Goal: Information Seeking & Learning: Learn about a topic

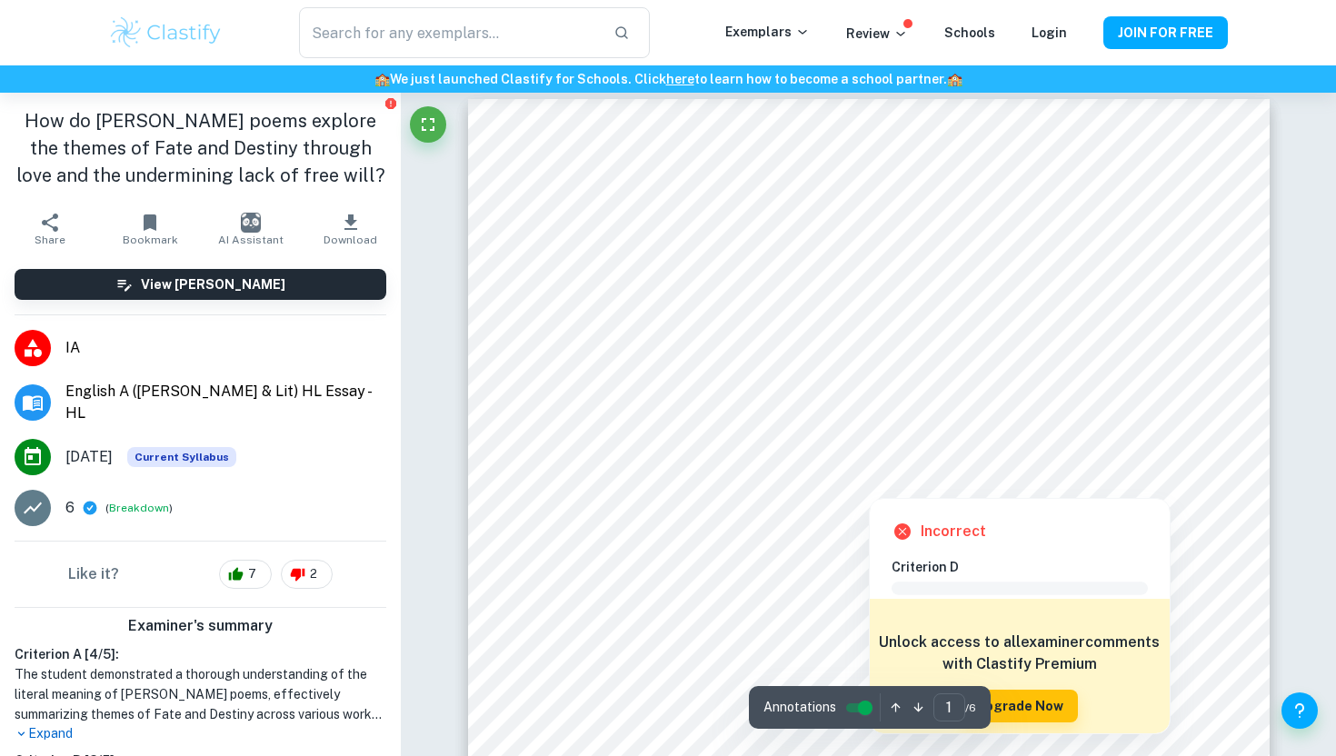
scroll to position [15, 0]
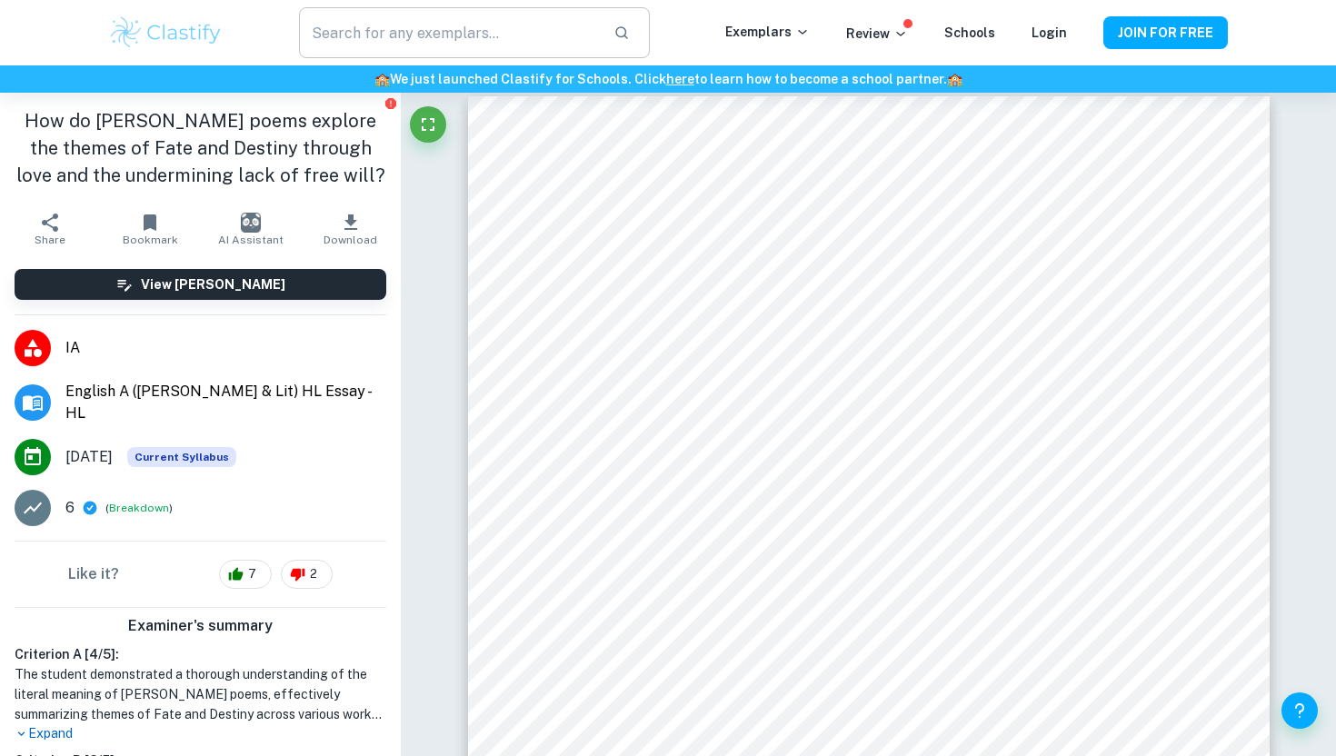
click at [452, 31] on input "text" at bounding box center [449, 32] width 300 height 51
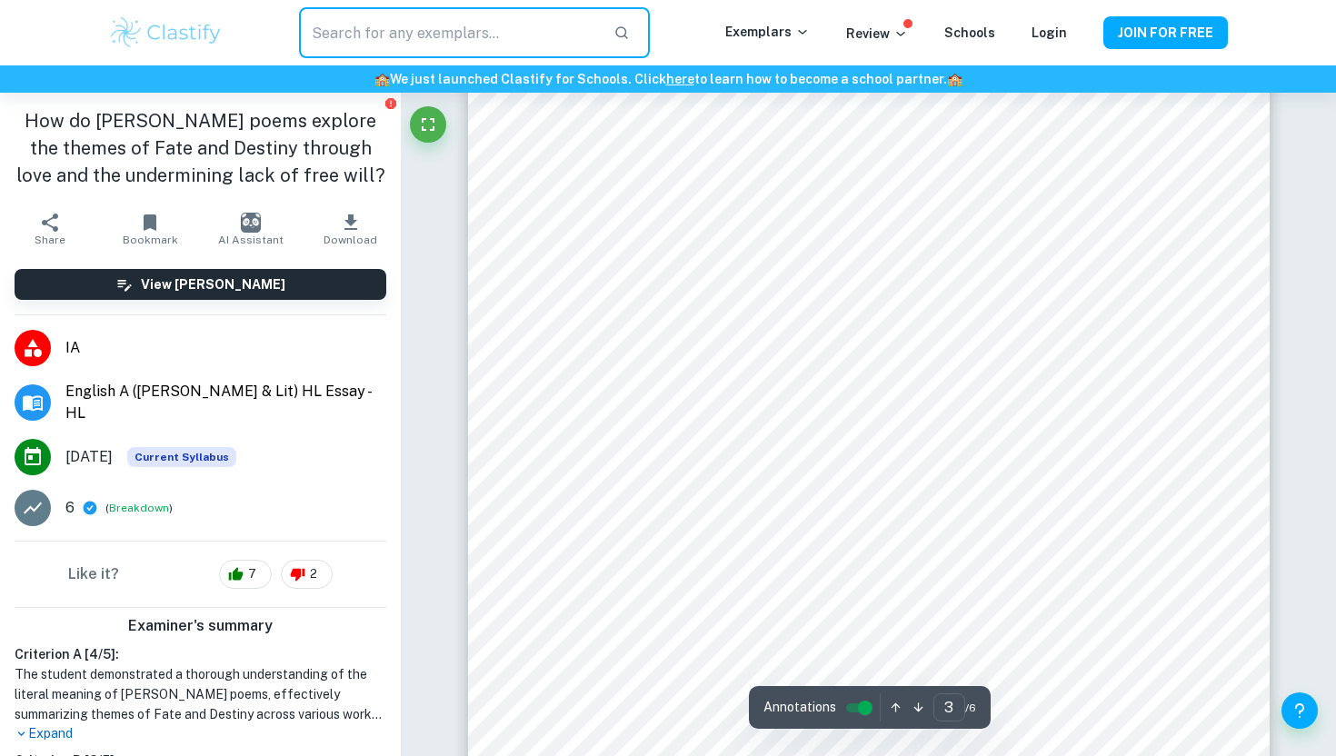
scroll to position [2734, 0]
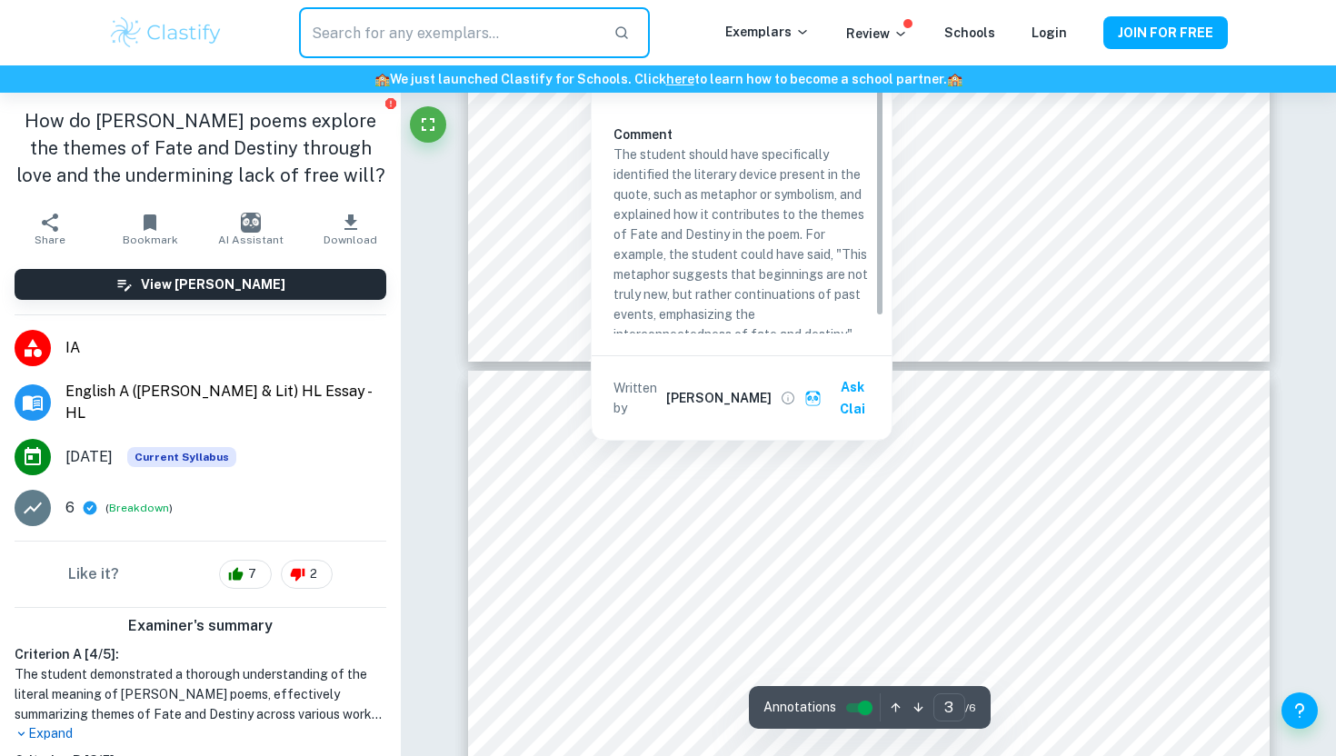
type input "4"
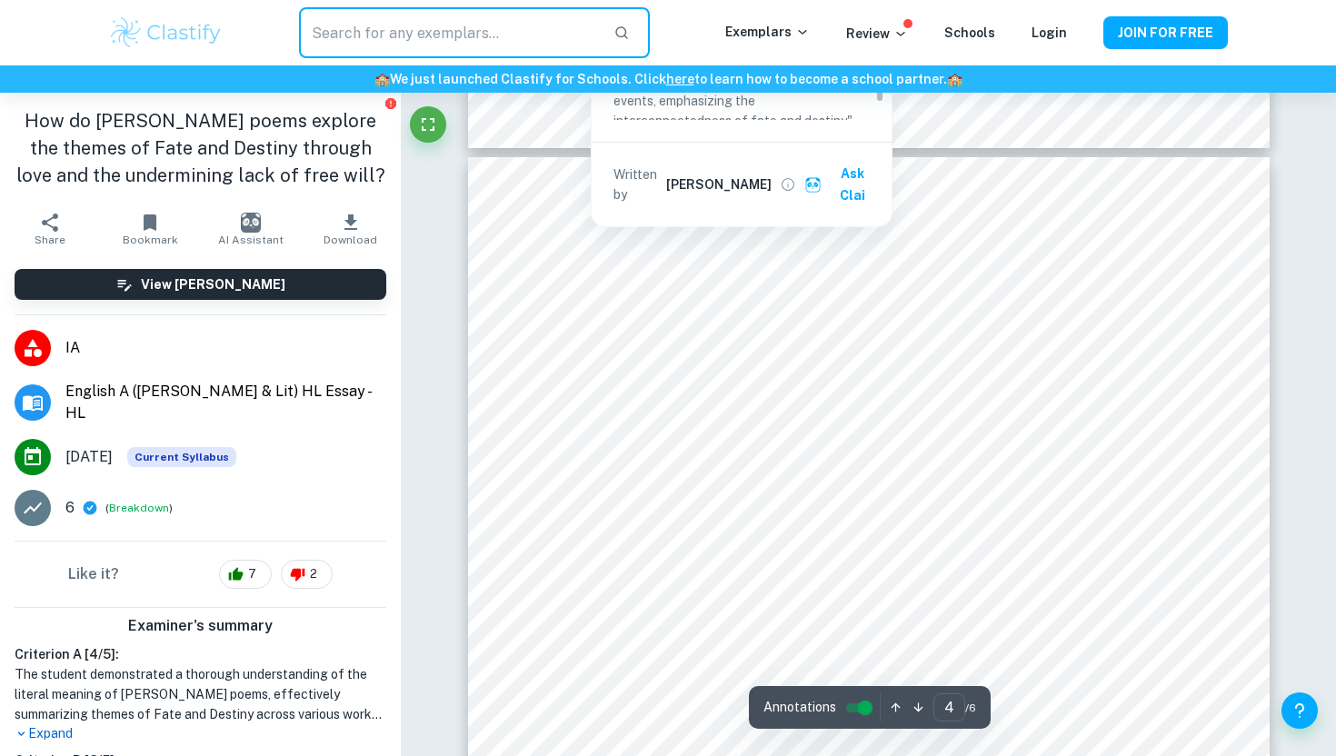
scroll to position [3374, 0]
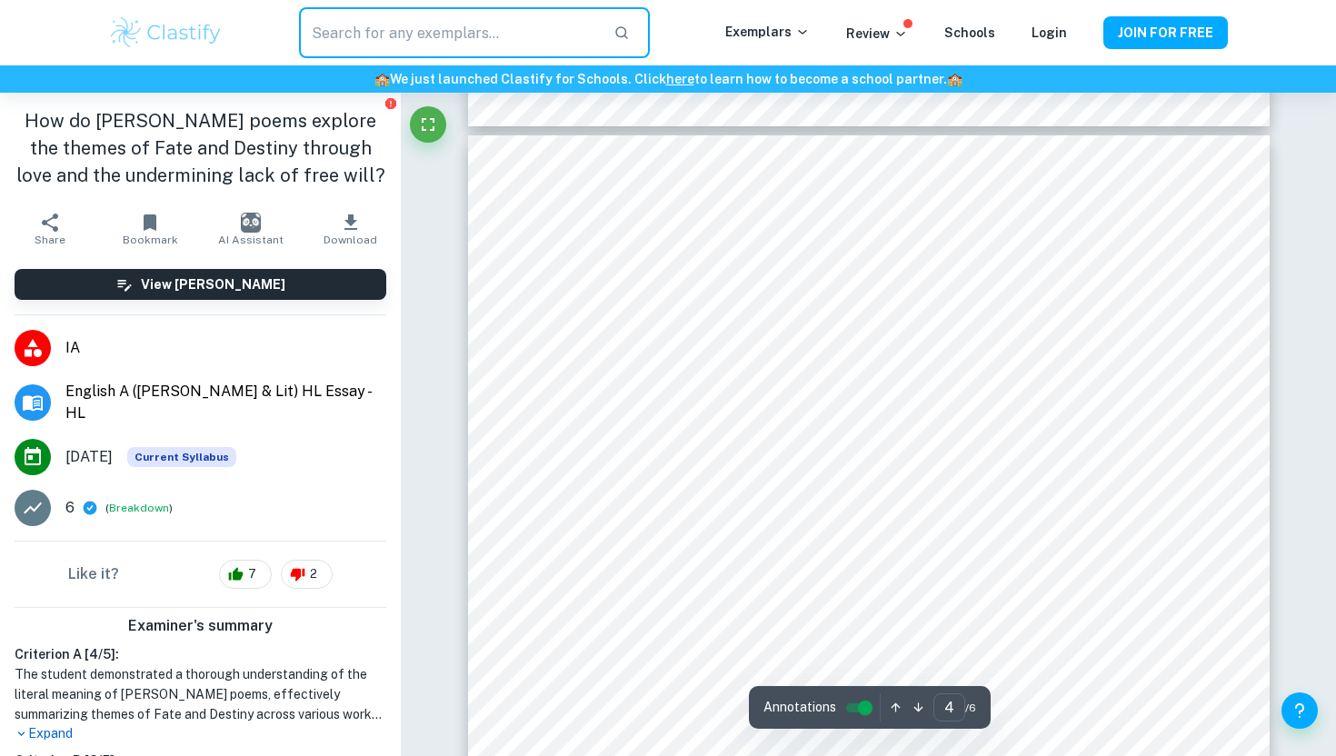
click at [438, 35] on input "text" at bounding box center [449, 32] width 300 height 51
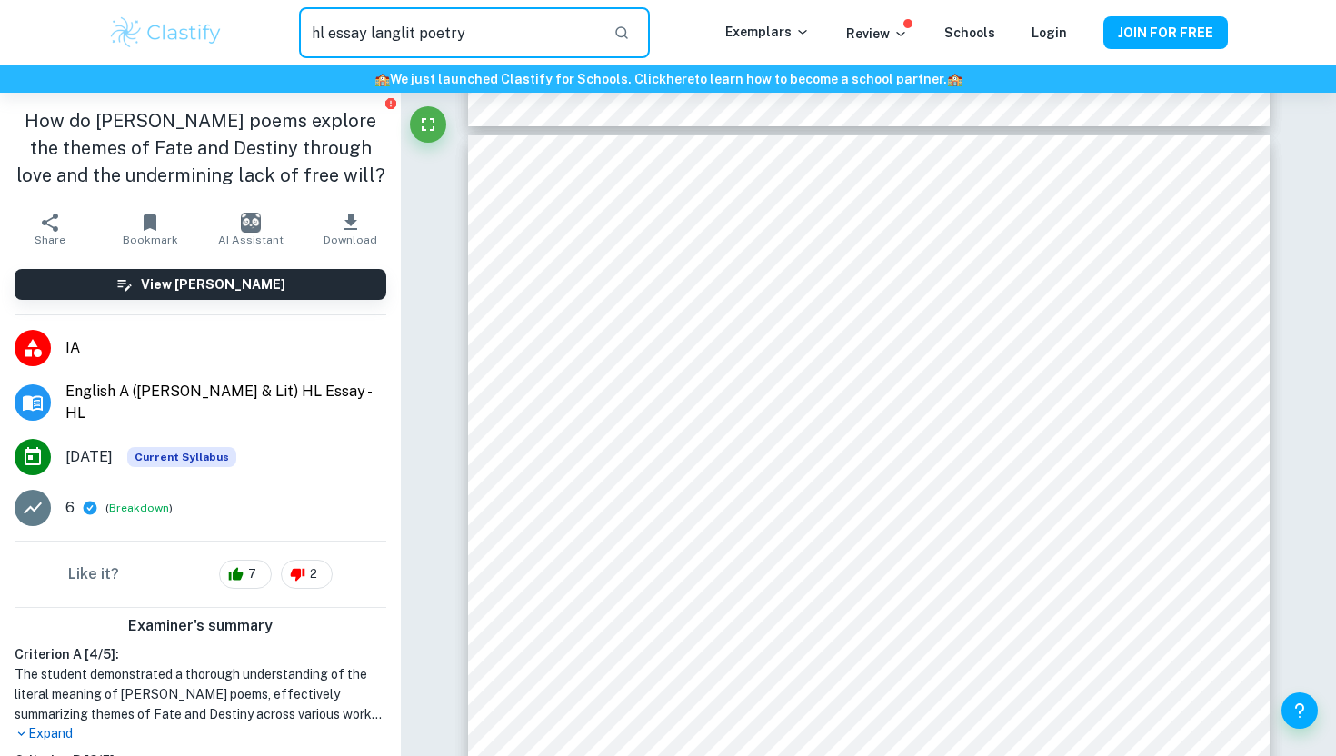
type input "hl essay langlit poetry"
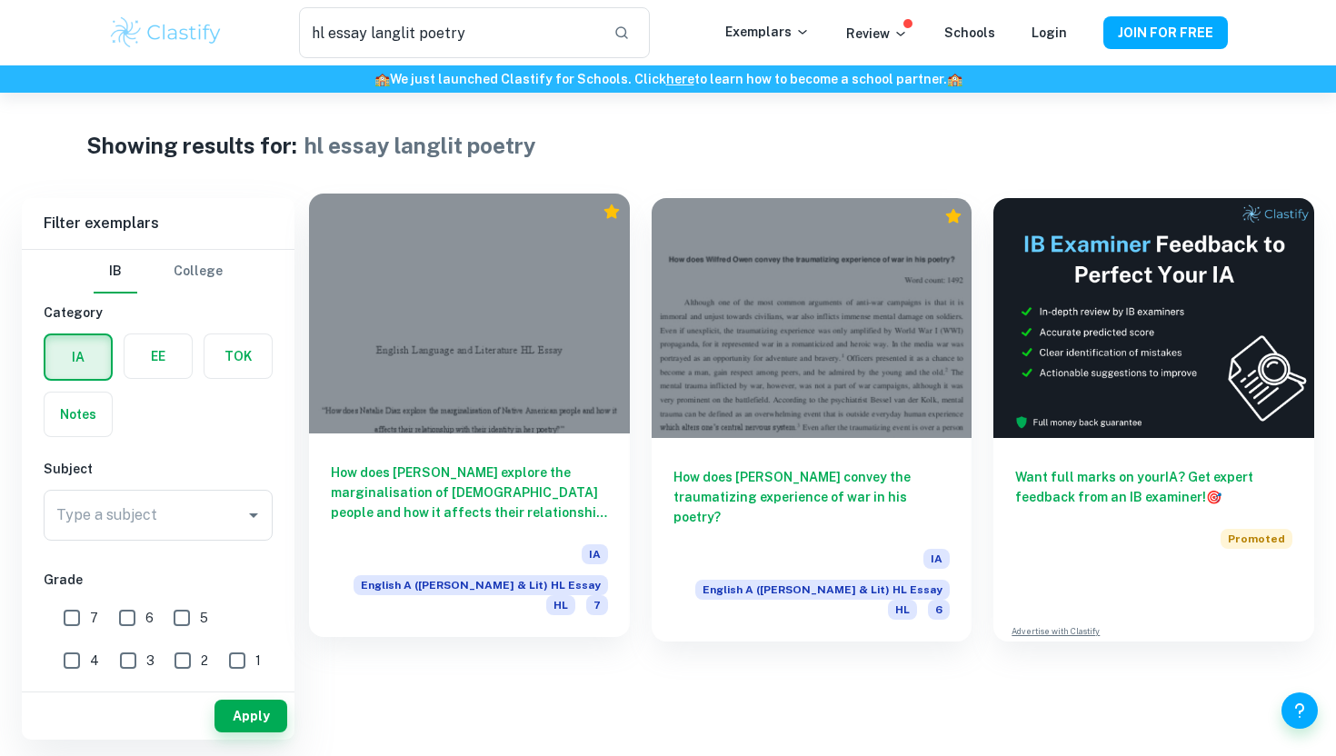
click at [463, 360] on div at bounding box center [469, 314] width 321 height 240
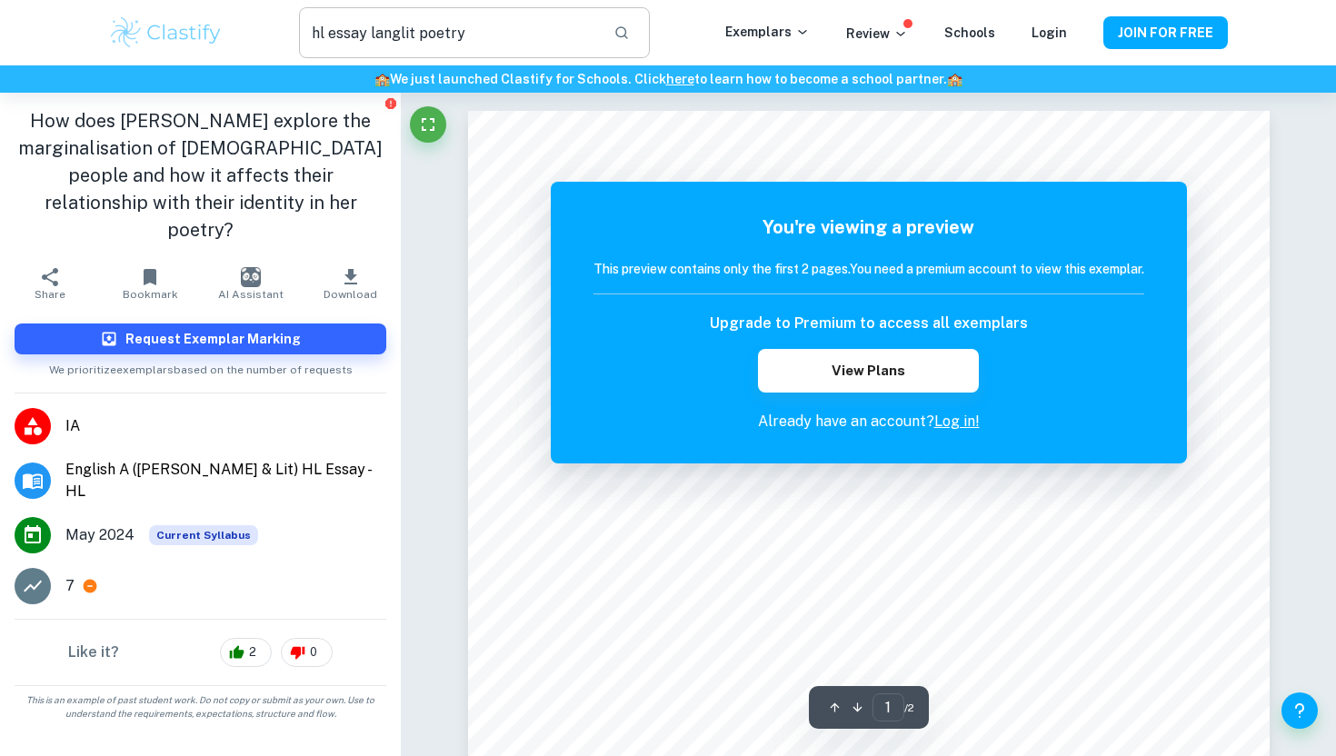
click at [404, 42] on input "hl essay langlit poetry" at bounding box center [449, 32] width 300 height 51
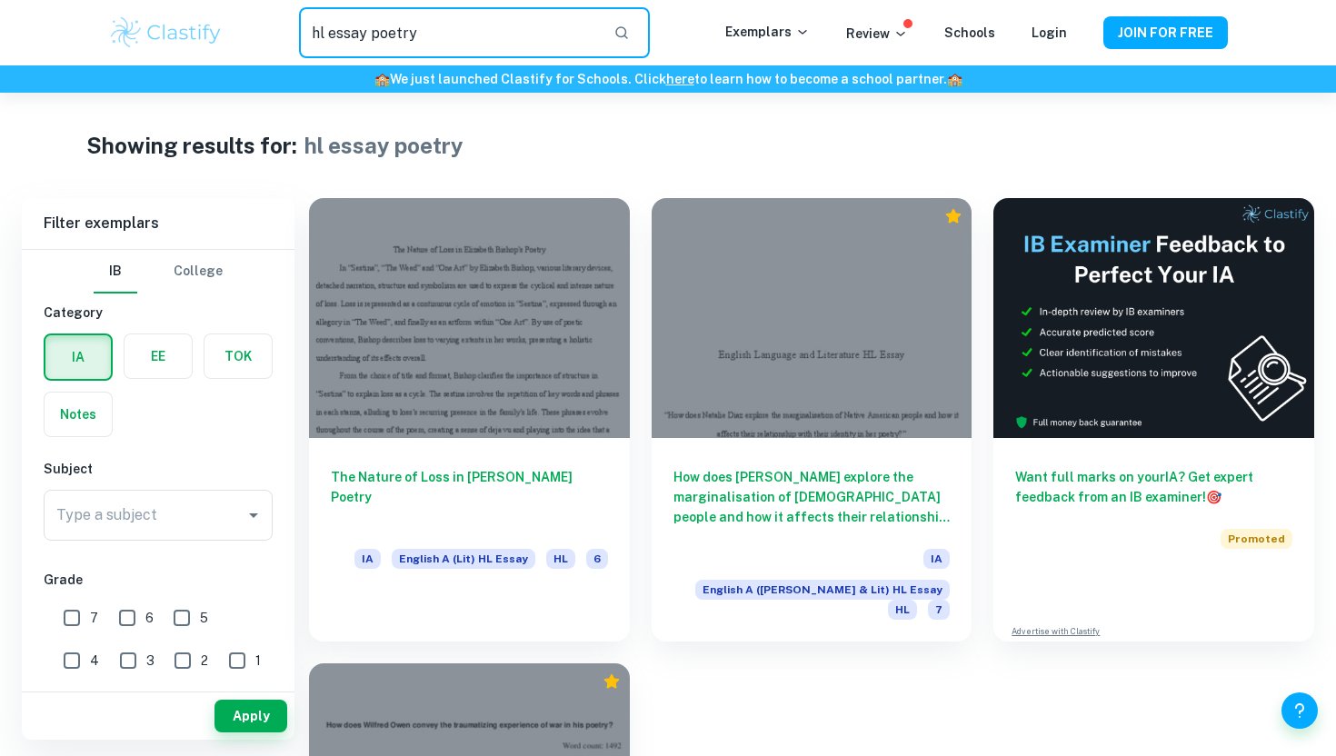
click at [407, 42] on input "hl essay poetry" at bounding box center [449, 32] width 300 height 51
click at [396, 35] on input "hl essay poetry" at bounding box center [449, 32] width 300 height 51
type input "h"
type input "szymborska"
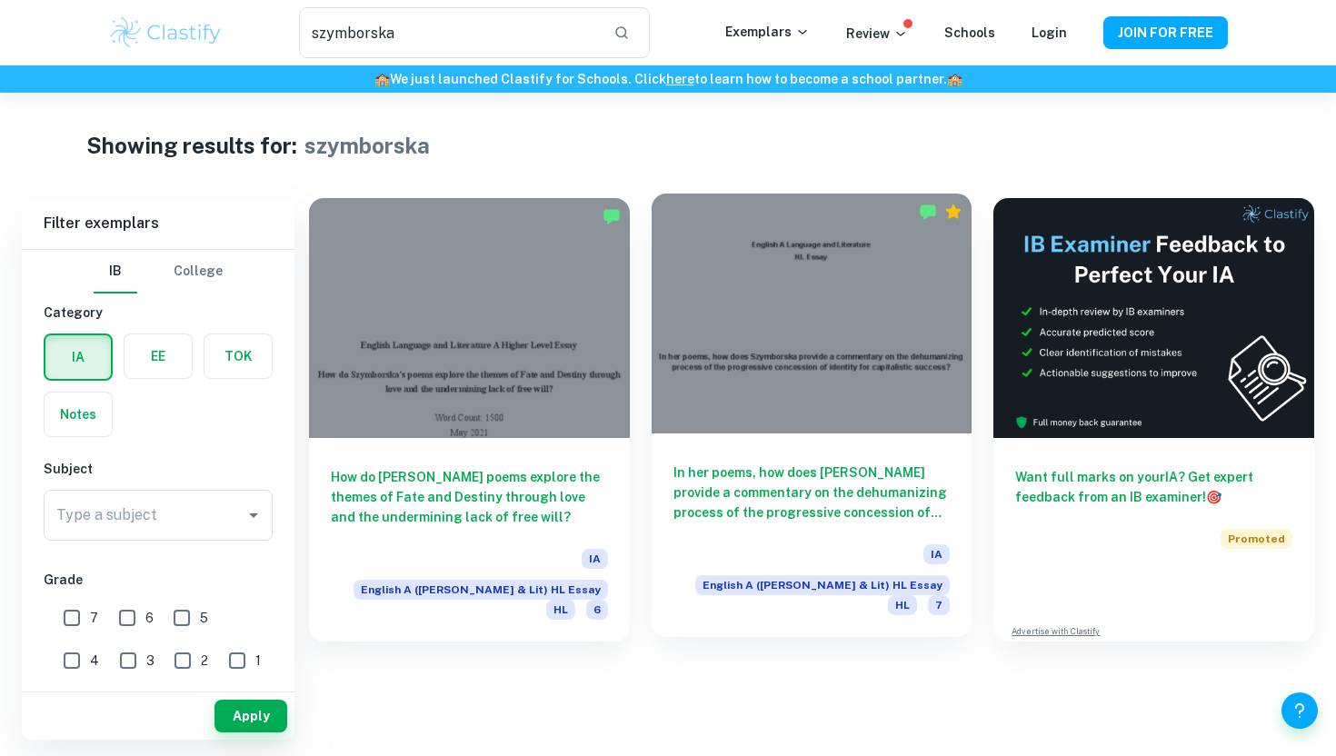
click at [745, 382] on div at bounding box center [812, 314] width 321 height 240
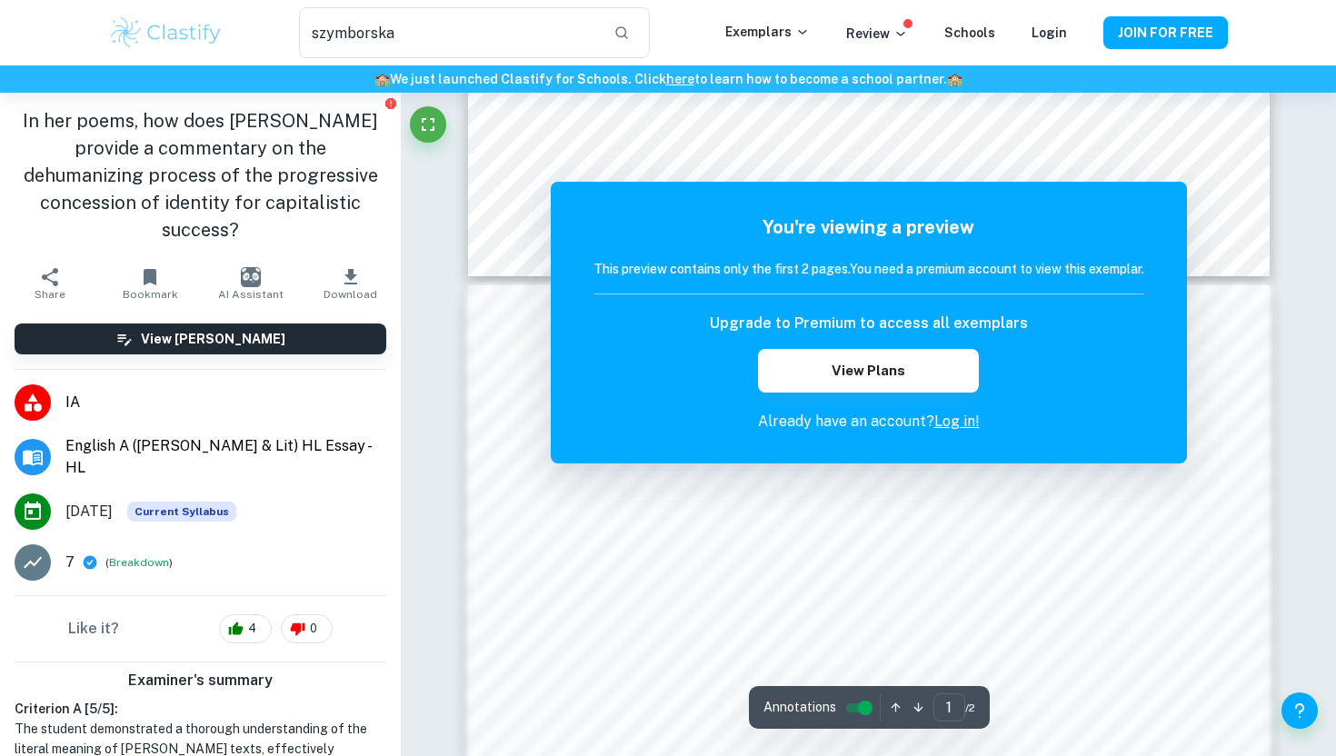
scroll to position [1039, 0]
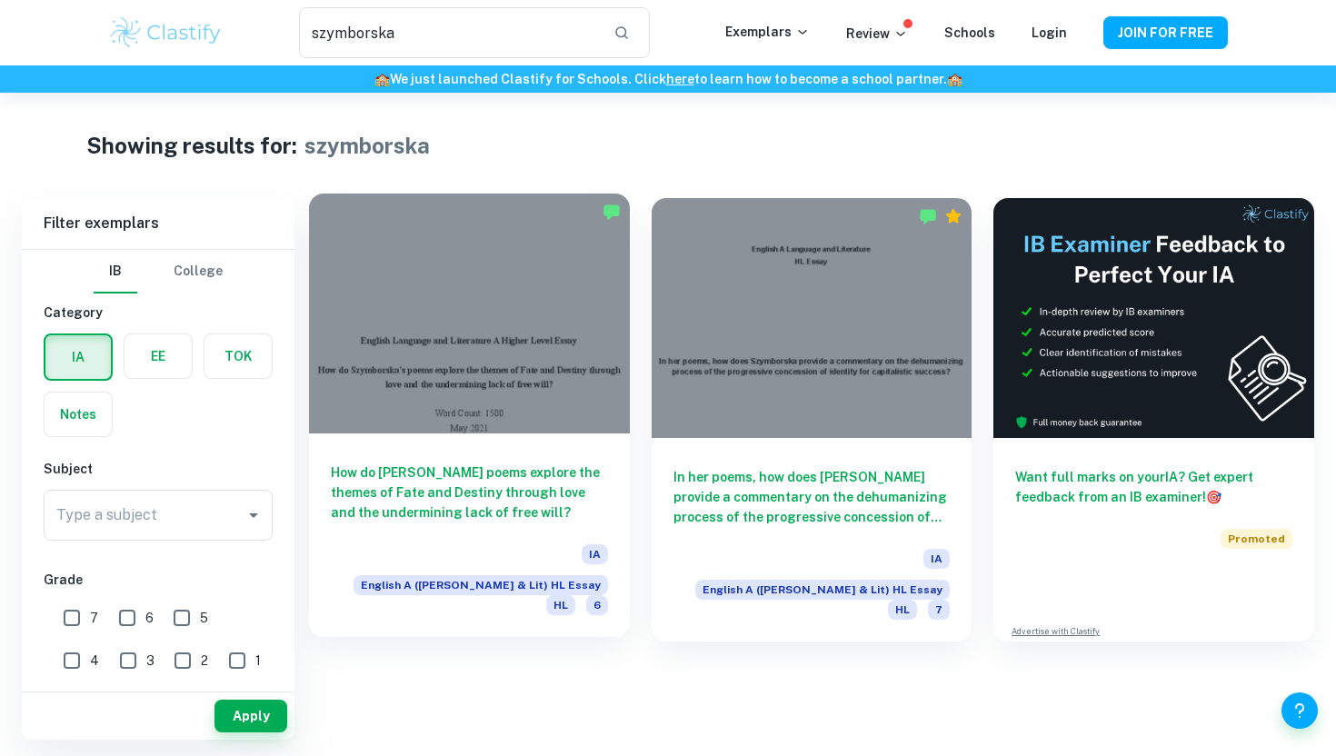
click at [424, 282] on div at bounding box center [469, 314] width 321 height 240
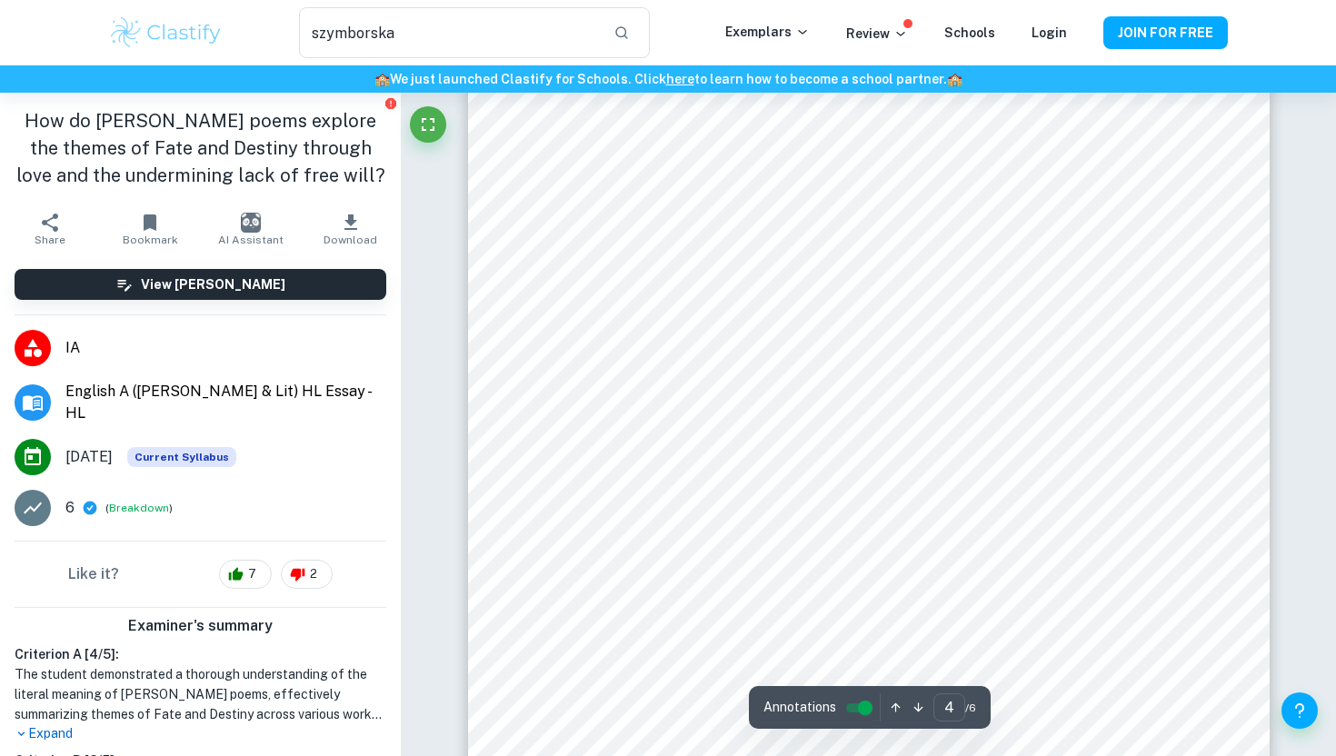
scroll to position [3534, 0]
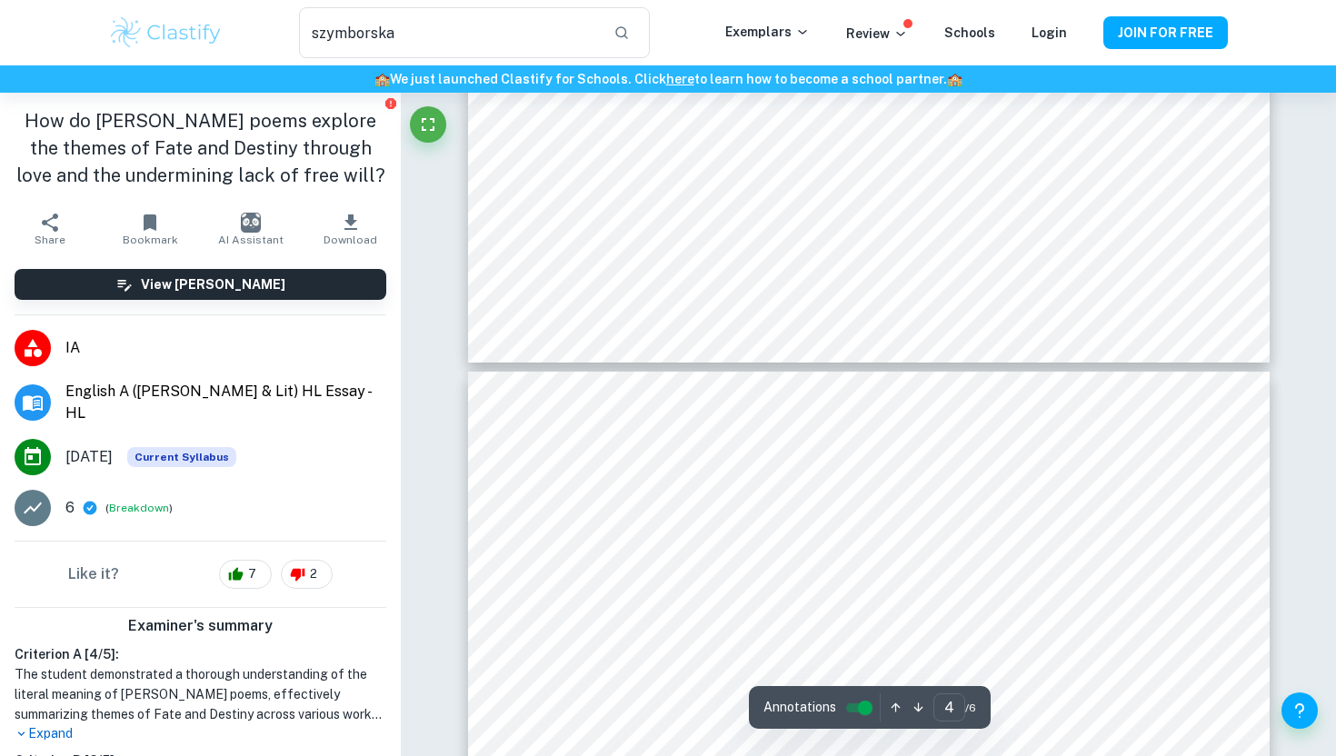
type input "5"
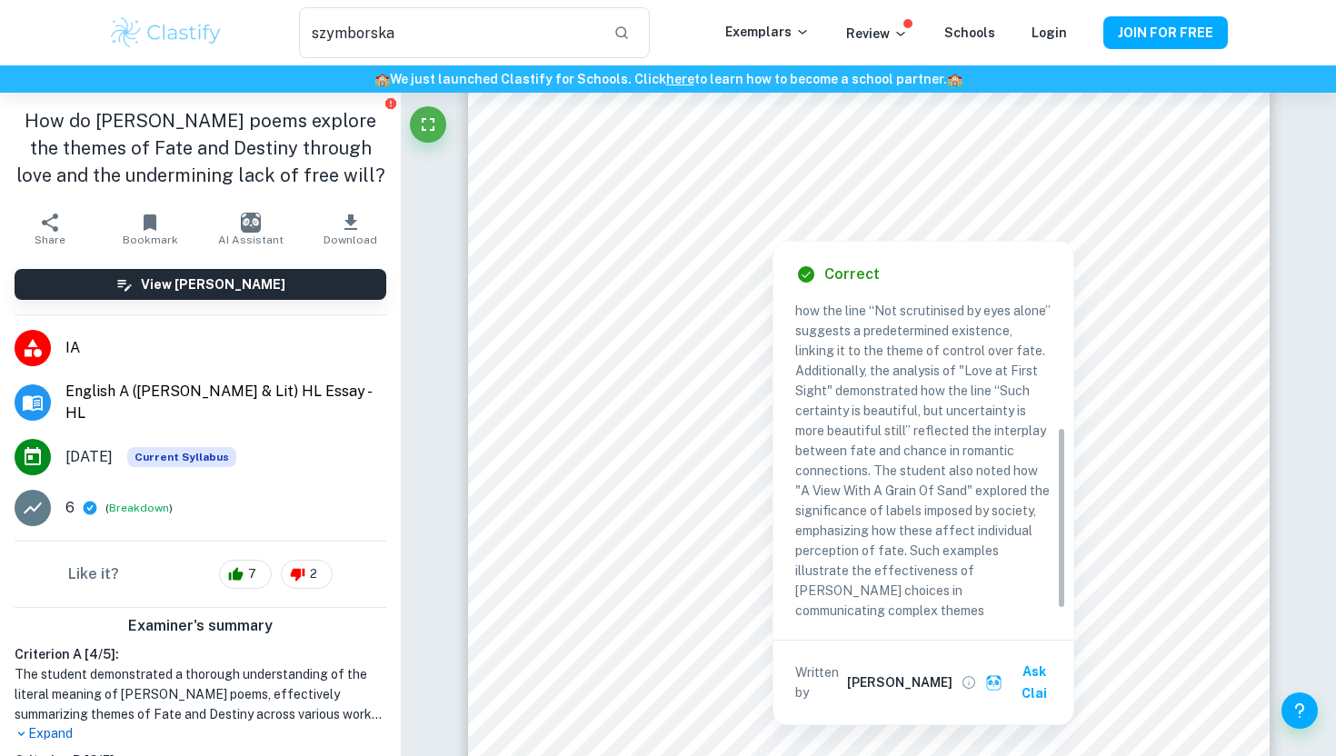
scroll to position [237, 0]
